Goal: Task Accomplishment & Management: Manage account settings

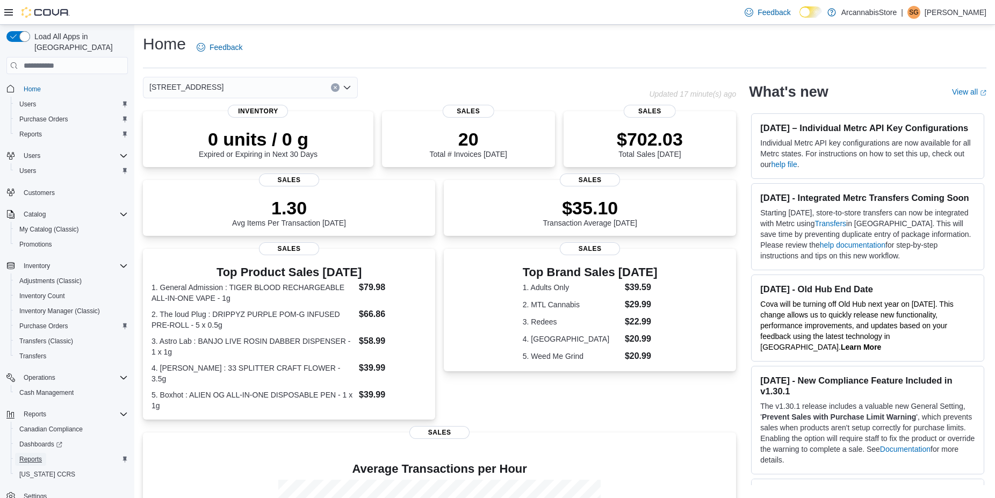
click at [32, 455] on span "Reports" at bounding box center [30, 459] width 23 height 9
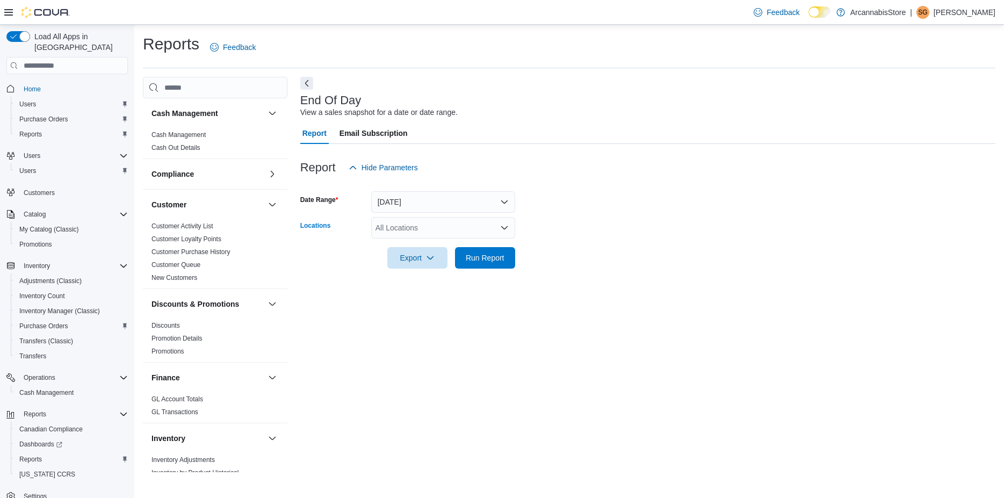
click at [424, 227] on div "All Locations" at bounding box center [443, 227] width 144 height 21
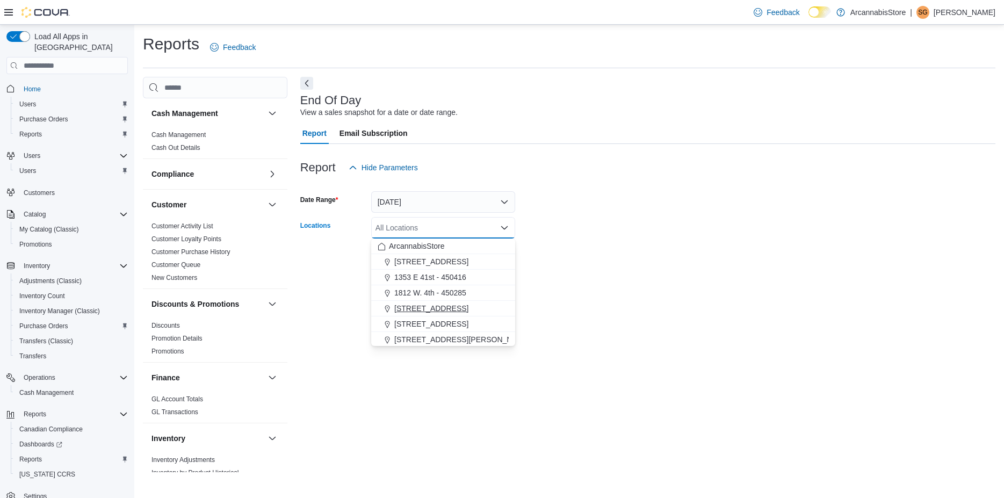
click at [419, 310] on span "225 SE Marine Dr - 450229" at bounding box center [431, 308] width 74 height 11
click at [709, 234] on form "Date Range Today Locations 225 SE Marine Dr - 450229 Combo box. Selected. 225 S…" at bounding box center [647, 223] width 695 height 90
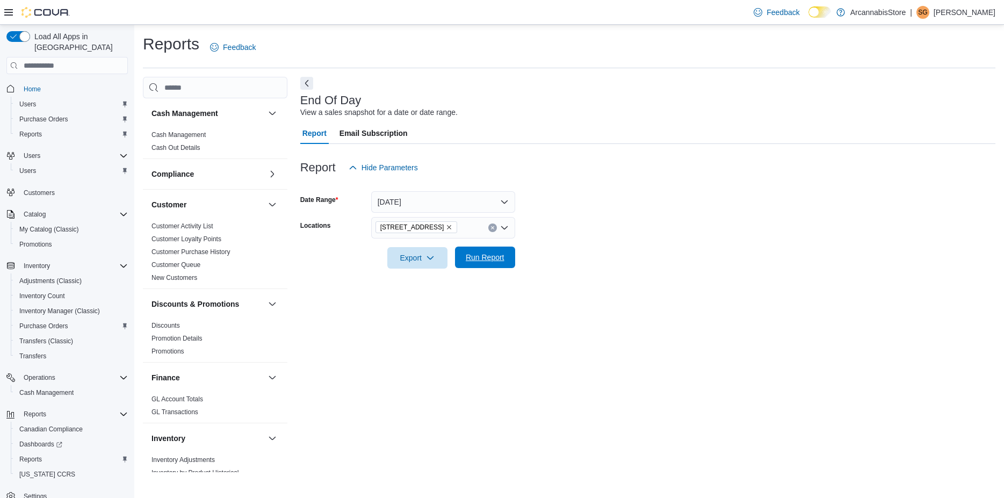
click at [491, 259] on span "Run Report" at bounding box center [485, 257] width 39 height 11
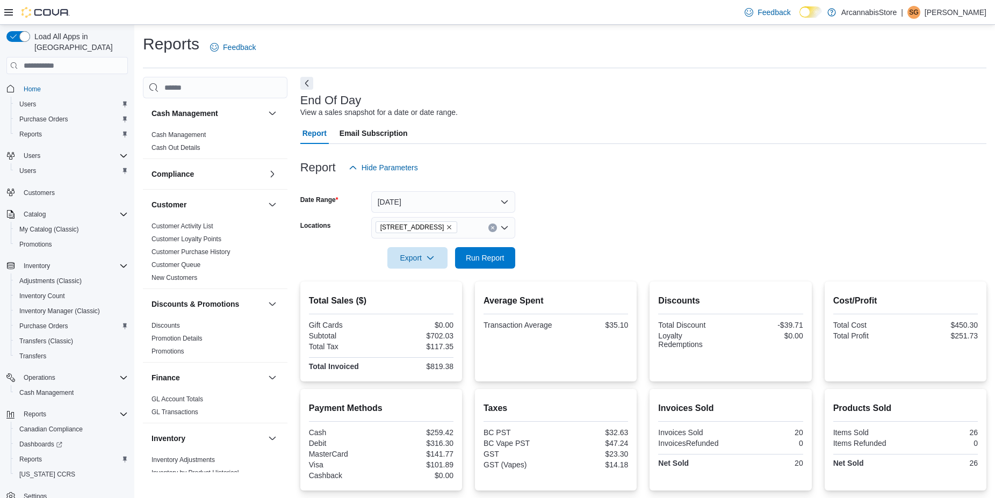
scroll to position [83, 0]
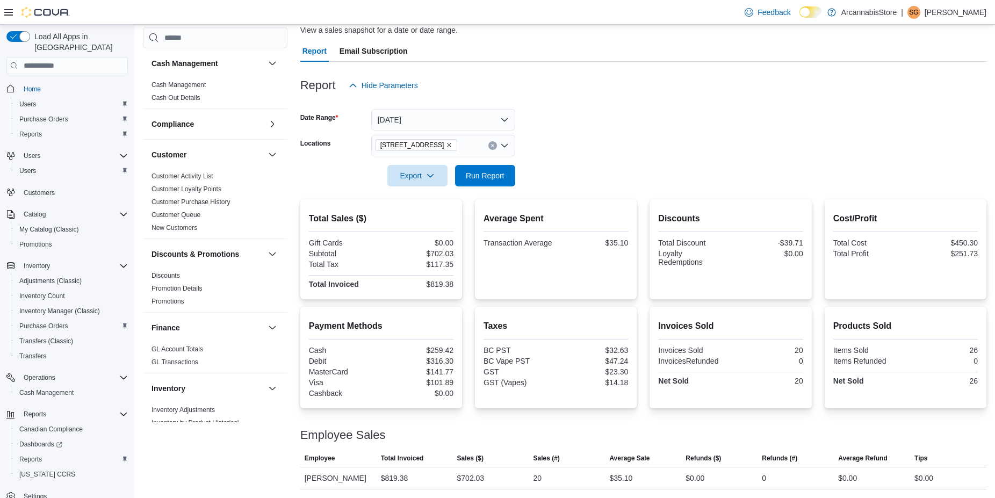
click at [453, 146] on icon "Remove 225 SE Marine Dr - 450229 from selection in this group" at bounding box center [449, 145] width 6 height 6
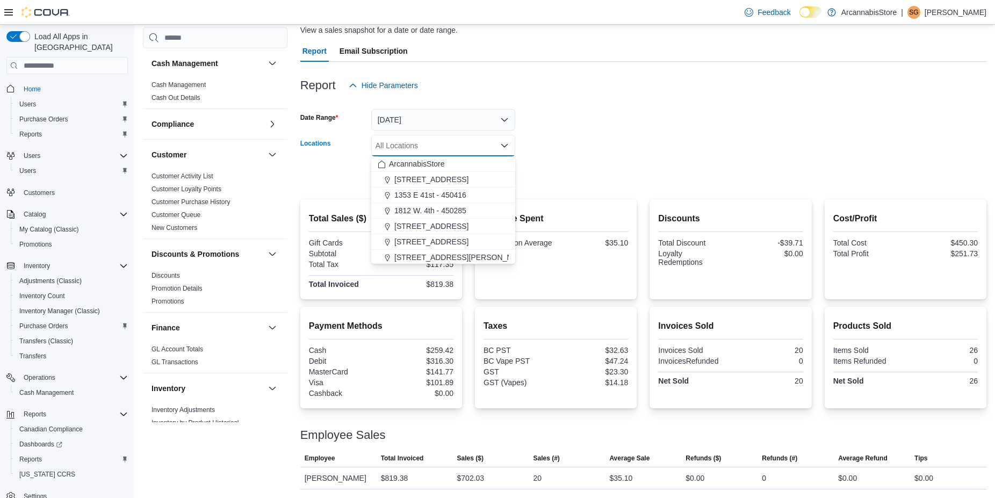
click at [595, 139] on form "Date Range Today Locations All Locations Combo box. Selected. Combo box input. …" at bounding box center [643, 141] width 686 height 90
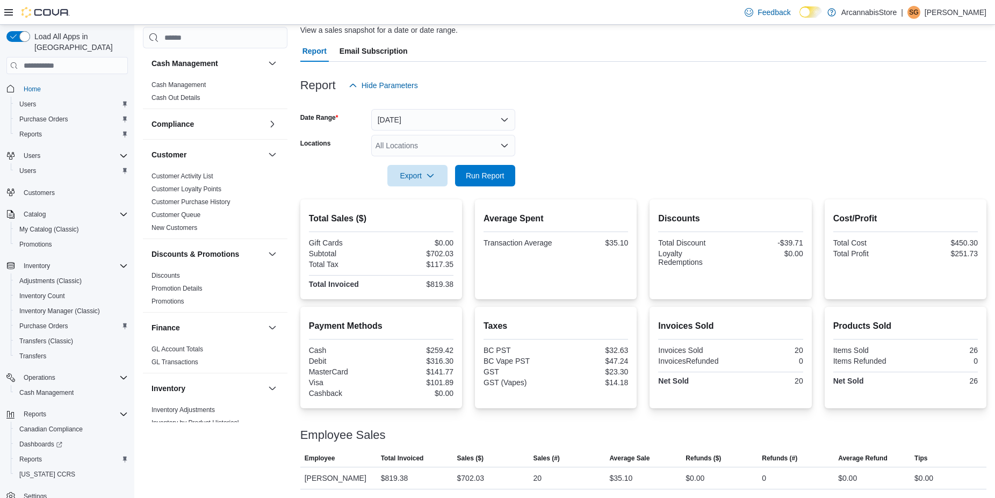
click at [515, 172] on form "Date Range Today Locations All Locations Export Run Report" at bounding box center [643, 141] width 686 height 90
click at [512, 175] on button "Run Report" at bounding box center [485, 174] width 60 height 21
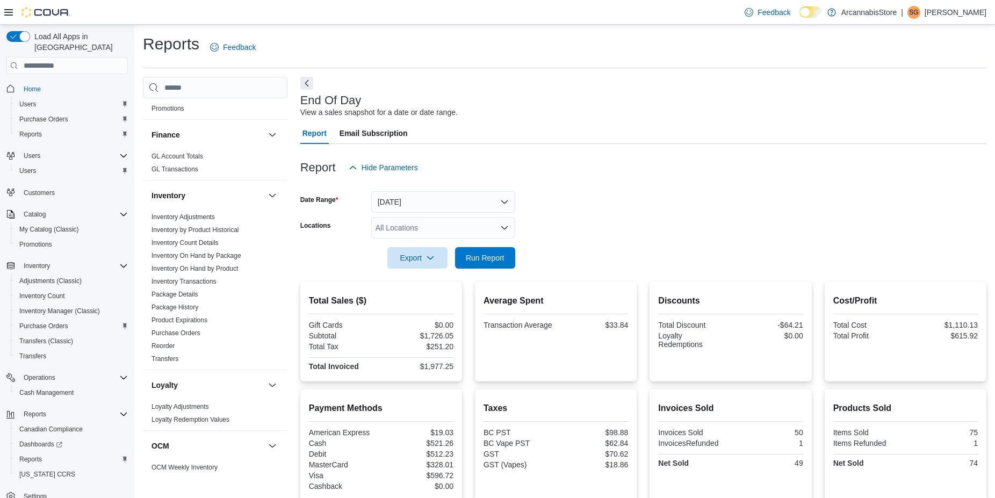
scroll to position [244, 0]
drag, startPoint x: 277, startPoint y: 297, endPoint x: 290, endPoint y: 369, distance: 73.6
click at [283, 369] on div "Inventory Adjustments Inventory by Product Historical Inventory Count Details I…" at bounding box center [215, 289] width 145 height 159
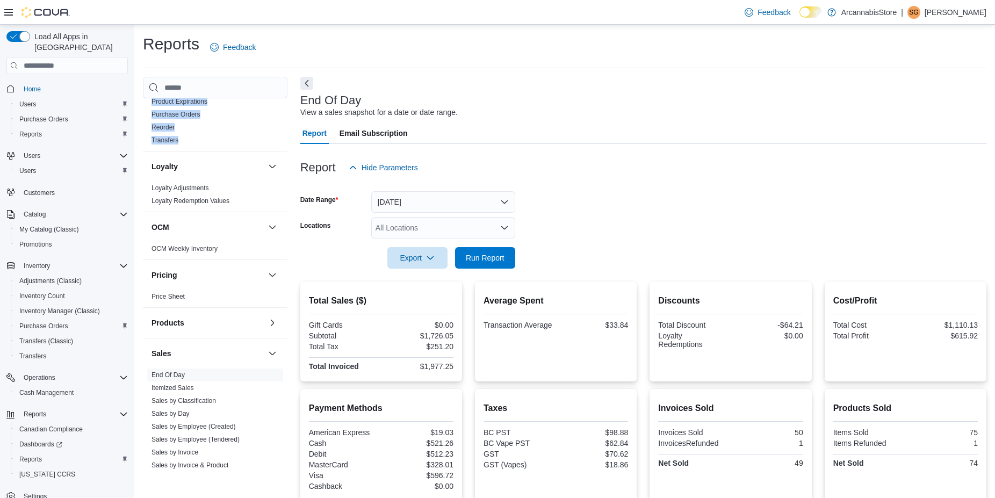
scroll to position [489, 0]
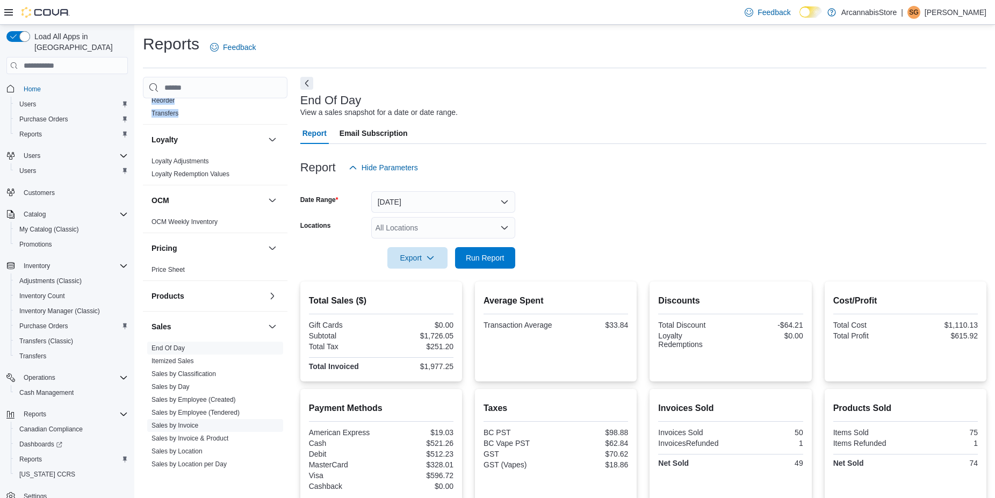
click at [187, 422] on link "Sales by Invoice" at bounding box center [175, 426] width 47 height 8
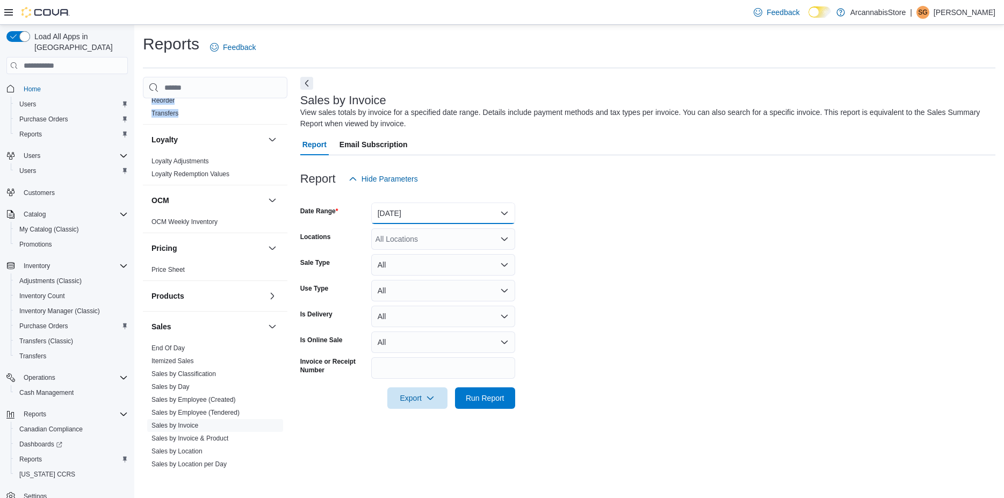
click at [454, 210] on button "Yesterday" at bounding box center [443, 213] width 144 height 21
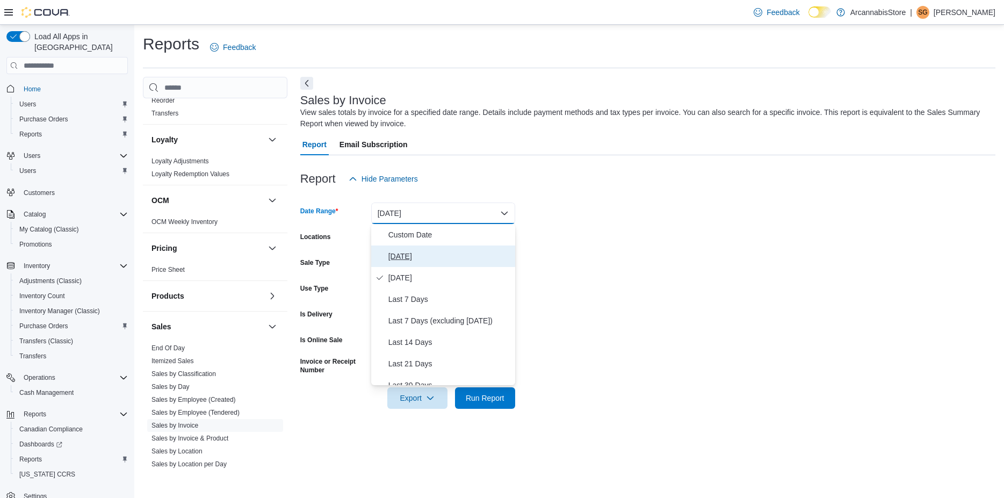
click at [427, 255] on span "Today" at bounding box center [450, 256] width 123 height 13
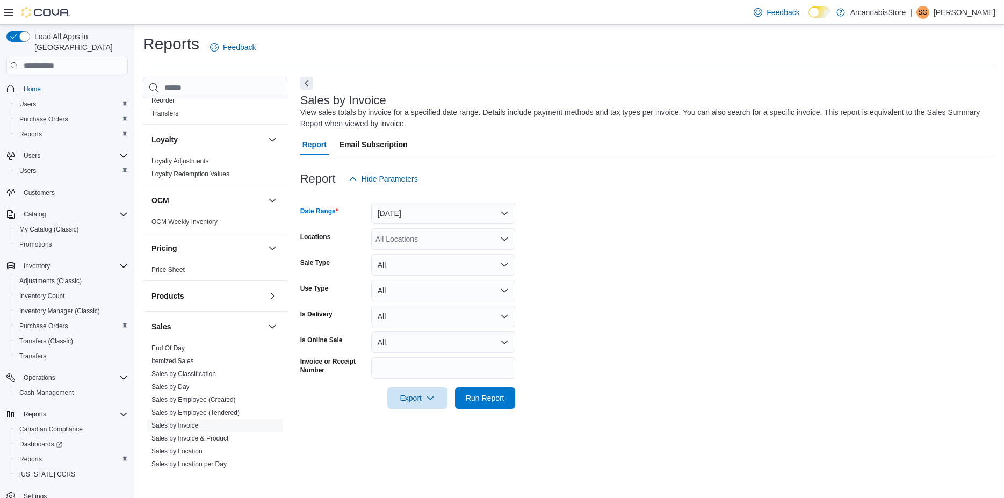
click at [486, 233] on div "All Locations" at bounding box center [443, 238] width 144 height 21
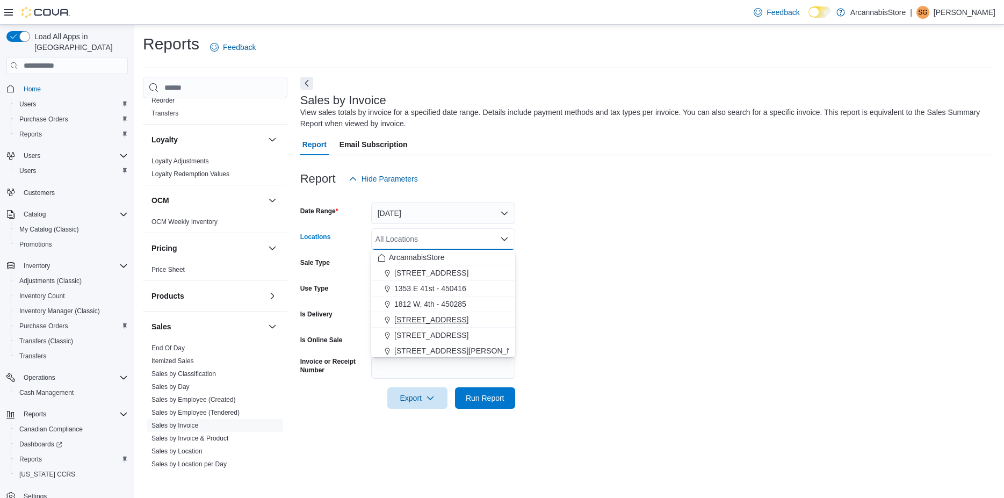
click at [401, 325] on button "225 SE Marine Dr - 450229" at bounding box center [443, 320] width 144 height 16
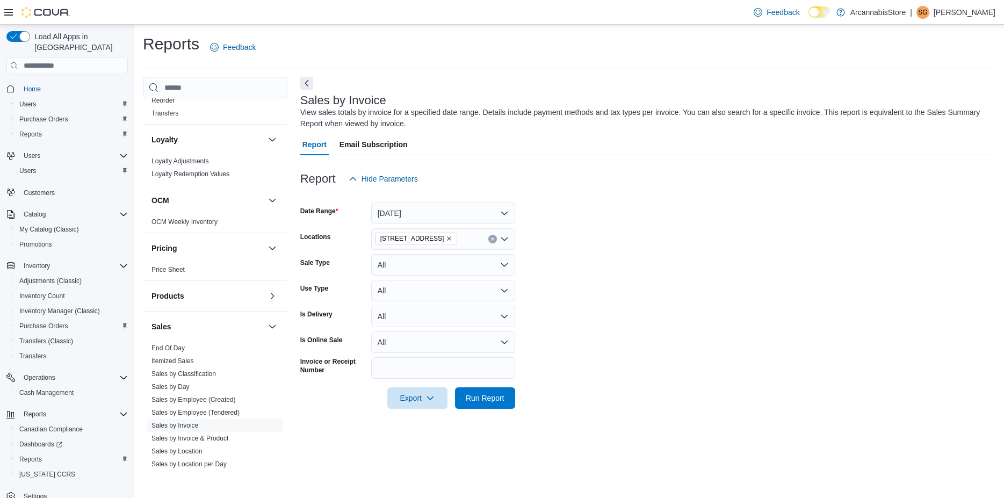
click at [612, 280] on form "Date Range Today Locations 225 SE Marine Dr - 450229 Sale Type All Use Type All…" at bounding box center [647, 299] width 695 height 219
click at [478, 400] on span "Run Report" at bounding box center [485, 397] width 39 height 11
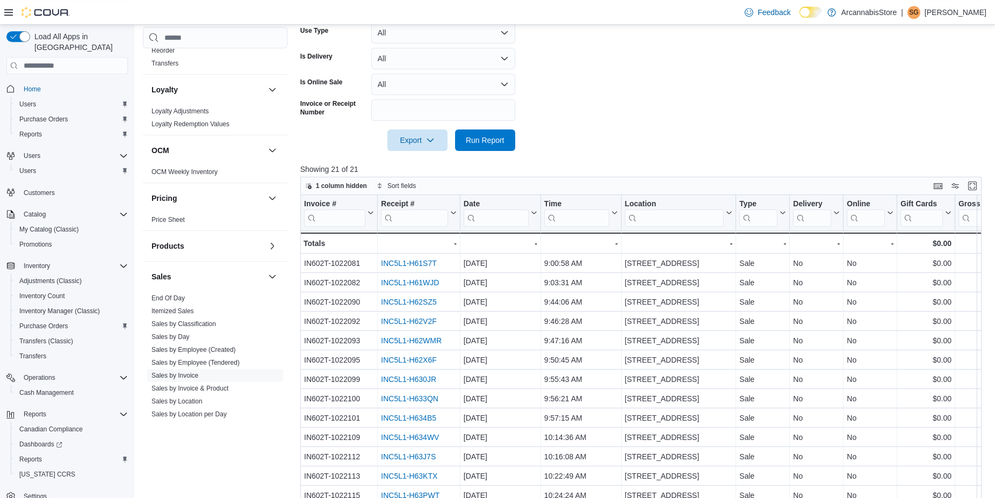
scroll to position [52, 0]
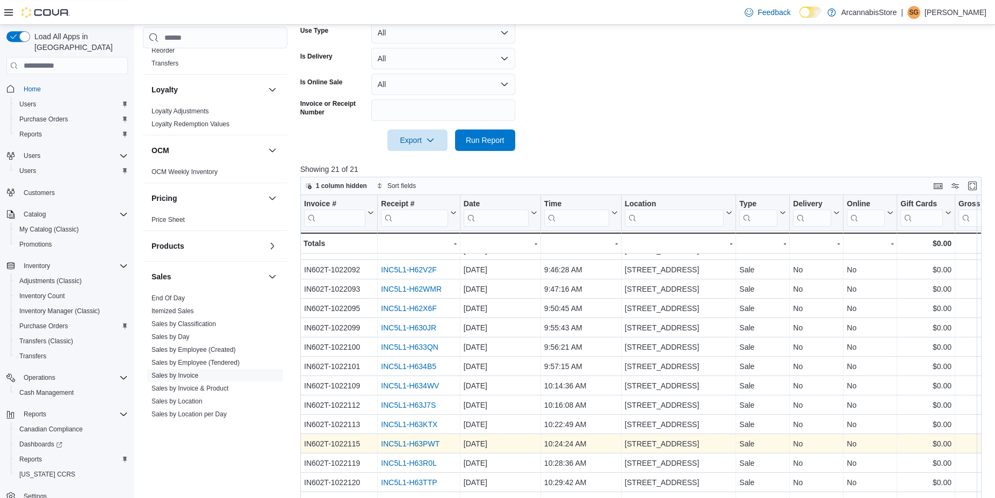
click at [422, 442] on link "INC5L1-H63PWT" at bounding box center [410, 444] width 59 height 9
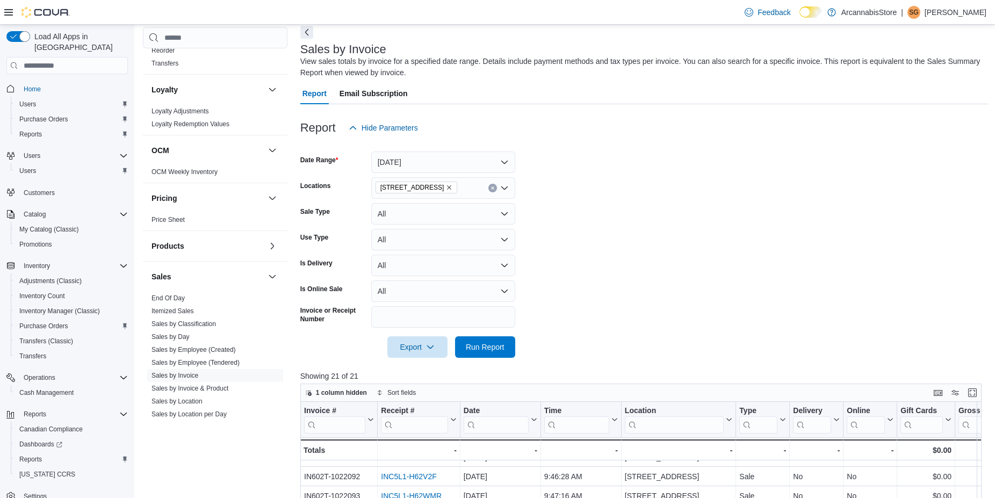
scroll to position [48, 0]
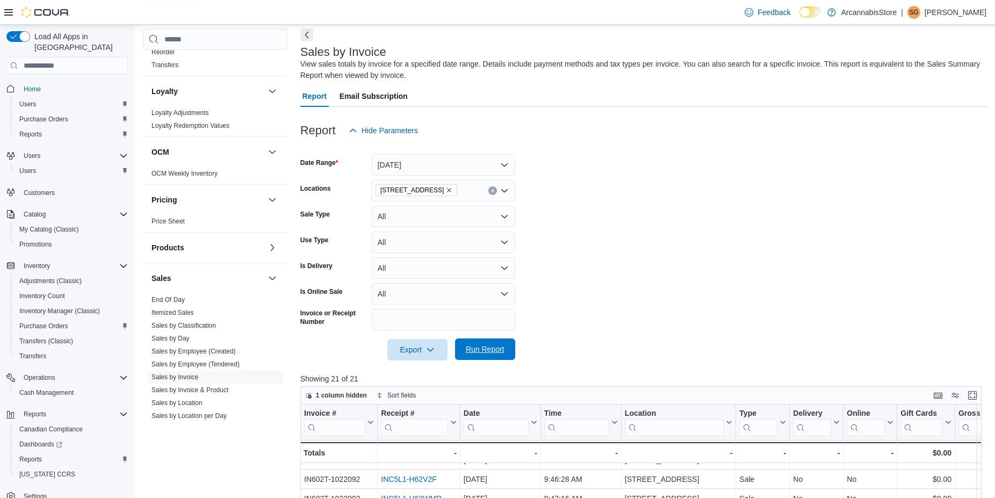
click at [496, 346] on span "Run Report" at bounding box center [485, 349] width 39 height 11
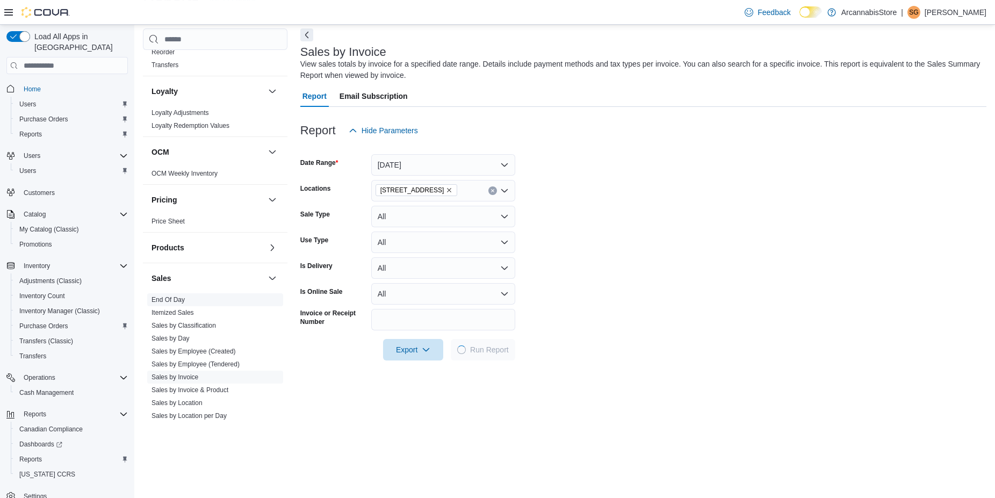
click at [169, 299] on link "End Of Day" at bounding box center [168, 300] width 33 height 8
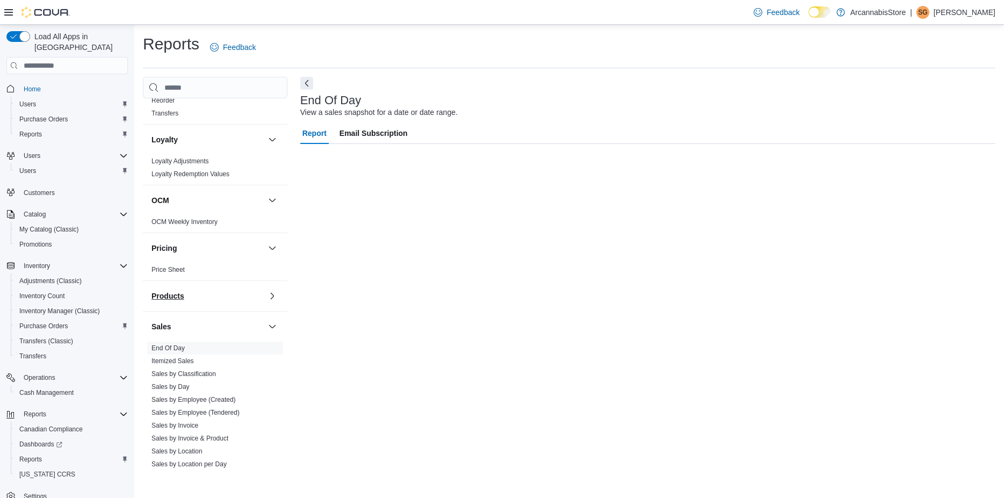
click at [176, 298] on h3 "Products" at bounding box center [168, 296] width 33 height 11
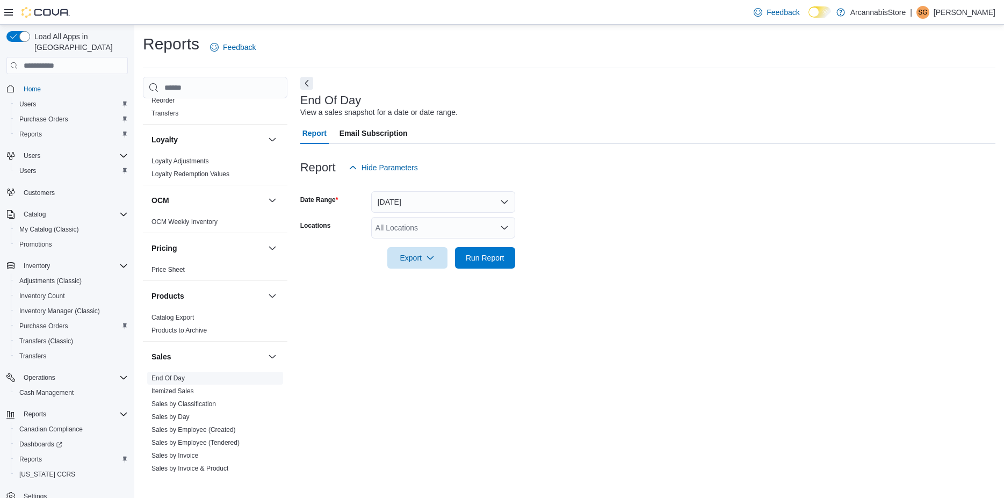
click at [179, 380] on link "End Of Day" at bounding box center [168, 379] width 33 height 8
click at [478, 254] on span "Run Report" at bounding box center [485, 257] width 39 height 11
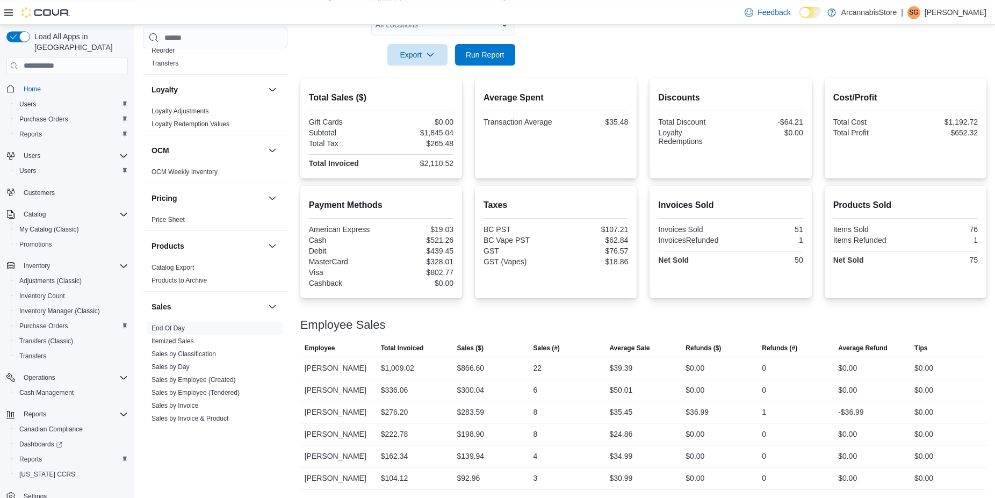
scroll to position [204, 0]
click at [509, 50] on button "Run Report" at bounding box center [485, 54] width 60 height 21
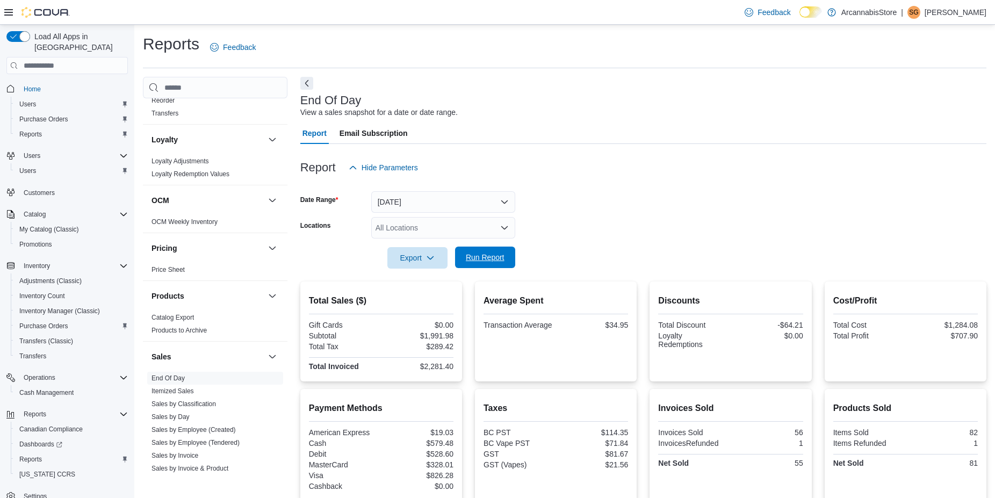
click at [498, 256] on span "Run Report" at bounding box center [485, 257] width 39 height 11
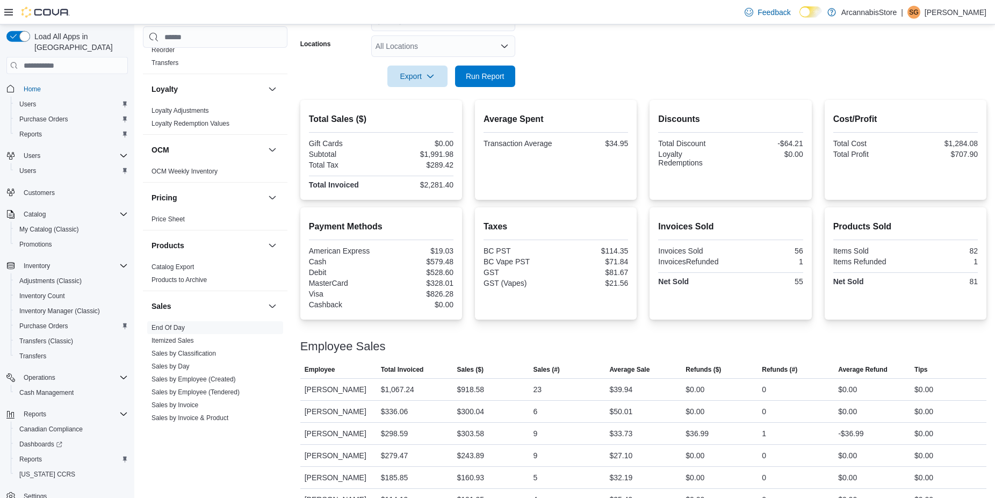
scroll to position [204, 0]
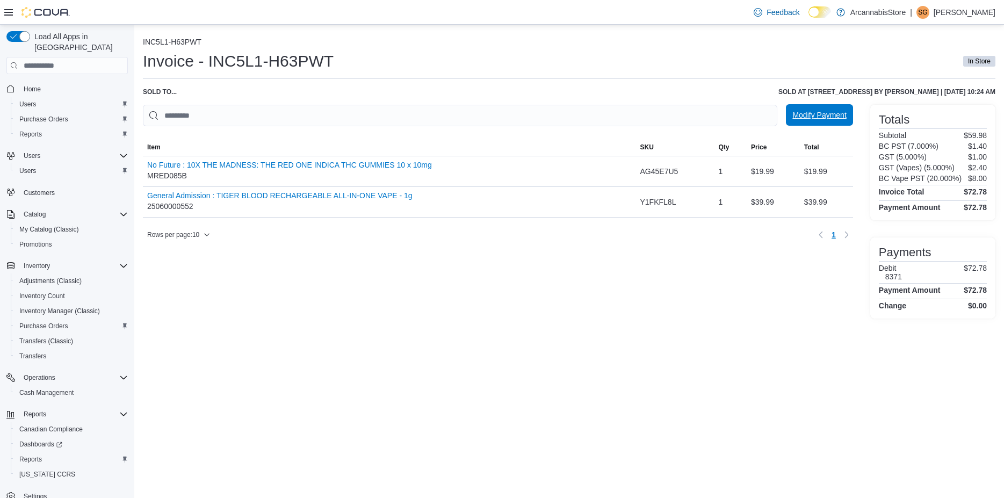
click at [815, 120] on span "Modify Payment" at bounding box center [820, 115] width 54 height 11
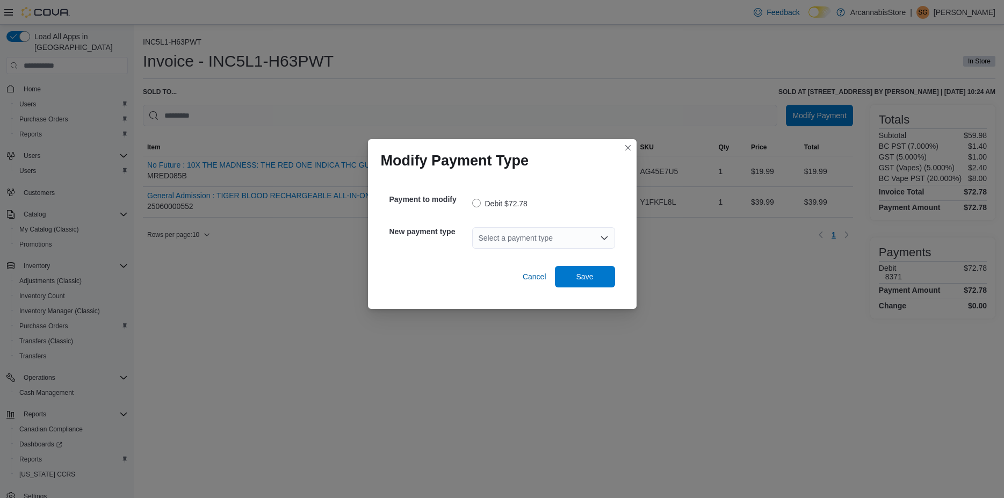
click at [570, 238] on div "Select a payment type" at bounding box center [543, 237] width 143 height 21
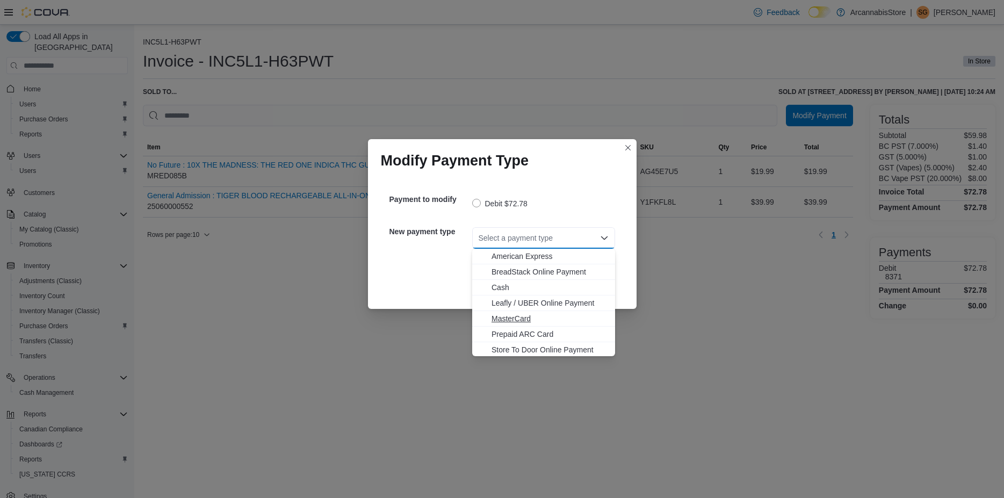
scroll to position [17, 0]
click at [497, 344] on span "Visa" at bounding box center [550, 348] width 117 height 11
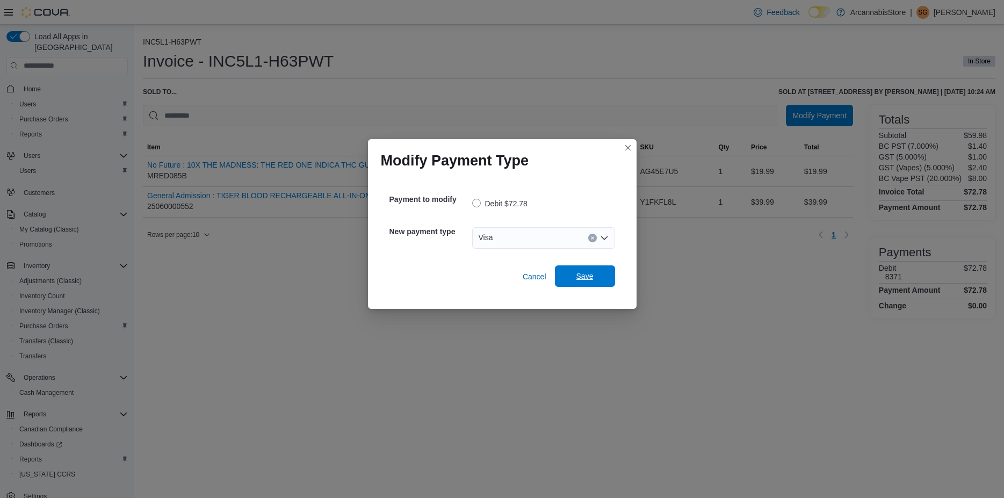
click at [591, 275] on span "Save" at bounding box center [585, 276] width 17 height 11
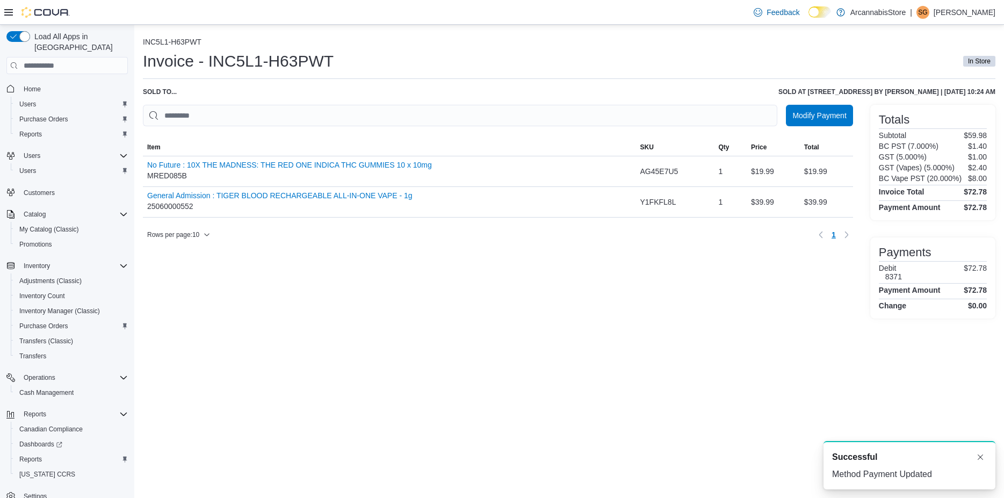
scroll to position [0, 0]
